Goal: Find specific page/section: Find specific page/section

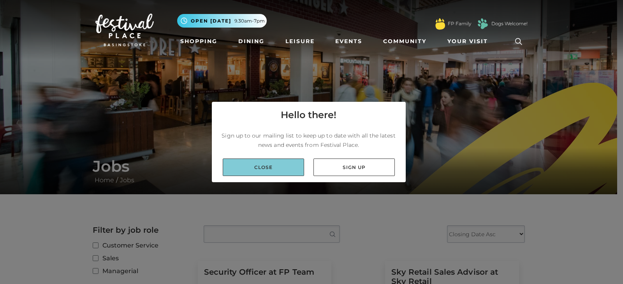
click at [266, 169] on link "Close" at bounding box center [263, 168] width 81 height 18
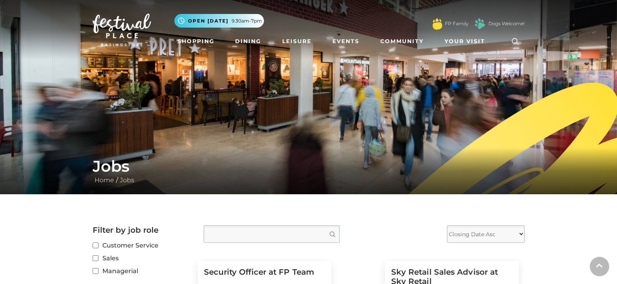
scroll to position [117, 0]
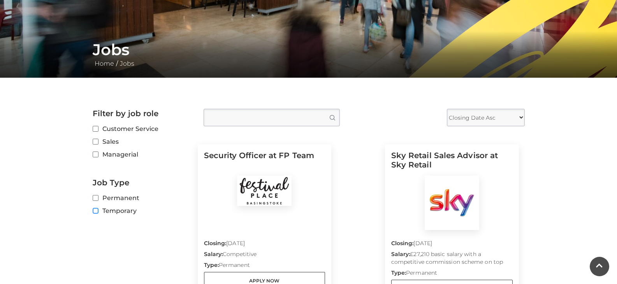
click at [96, 212] on input "Temporary" at bounding box center [95, 211] width 5 height 5
checkbox input "true"
click at [133, 126] on label "Customer Service" at bounding box center [142, 129] width 99 height 10
click at [98, 127] on input "Customer Service" at bounding box center [95, 129] width 5 height 5
checkbox input "true"
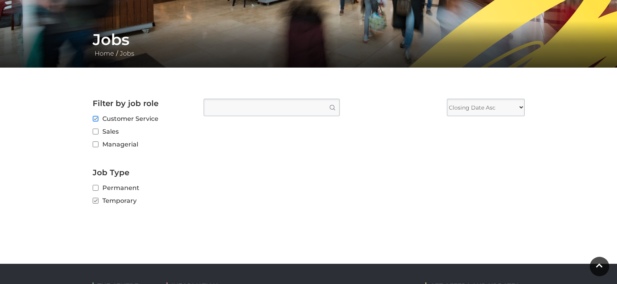
scroll to position [88, 0]
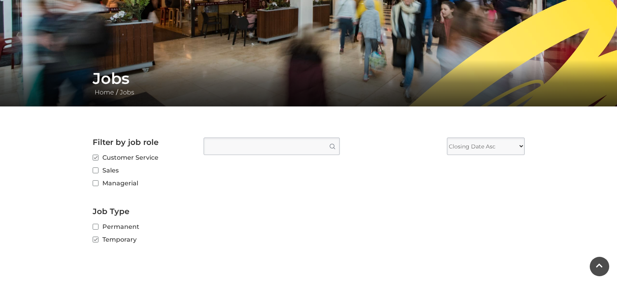
click at [137, 170] on label "Sales" at bounding box center [142, 171] width 99 height 10
click at [98, 170] on input "Sales" at bounding box center [95, 170] width 5 height 5
checkbox input "true"
checkbox input "false"
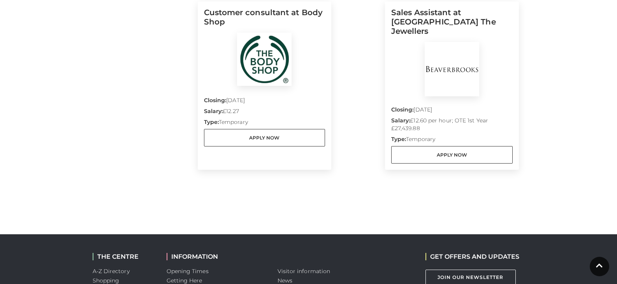
scroll to position [710, 0]
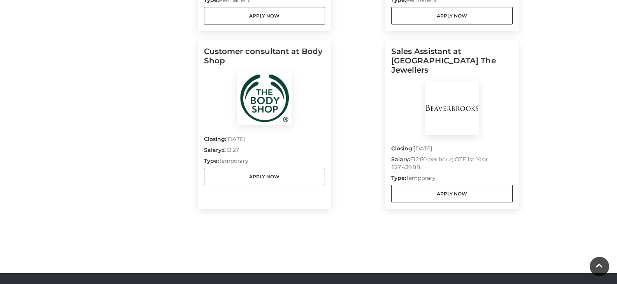
click at [279, 93] on img at bounding box center [264, 98] width 54 height 53
